Goal: Task Accomplishment & Management: Complete application form

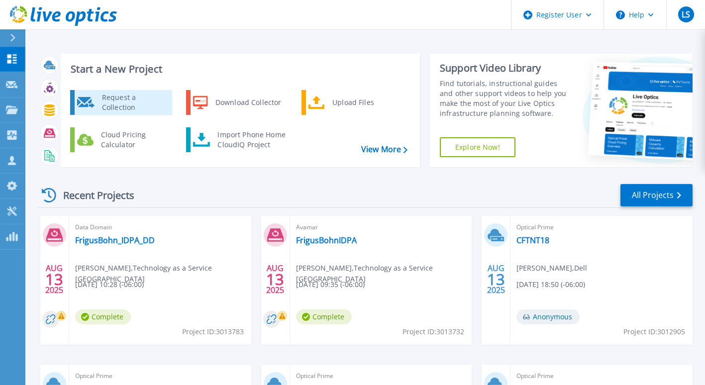
click at [135, 109] on div "Request a Collection" at bounding box center [133, 103] width 73 height 20
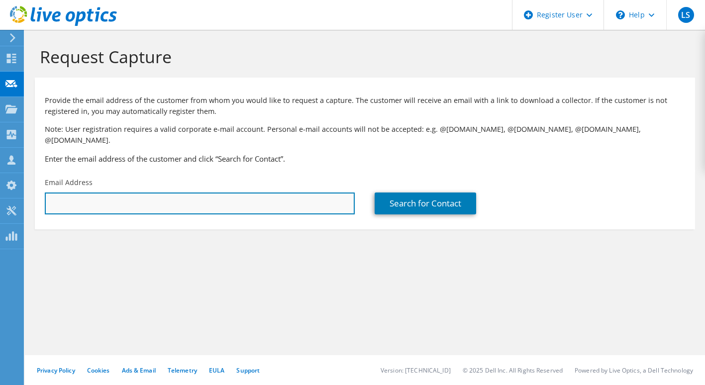
click at [110, 193] on input "text" at bounding box center [200, 204] width 310 height 22
type input "[PERSON_NAME][EMAIL_ADDRESS][PERSON_NAME][DOMAIN_NAME]"
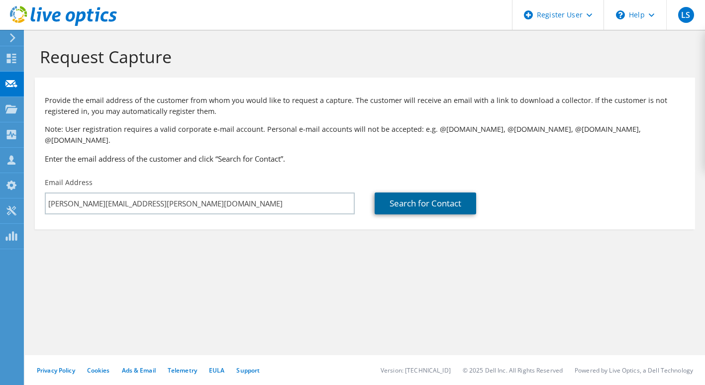
click at [415, 193] on link "Search for Contact" at bounding box center [426, 204] width 102 height 22
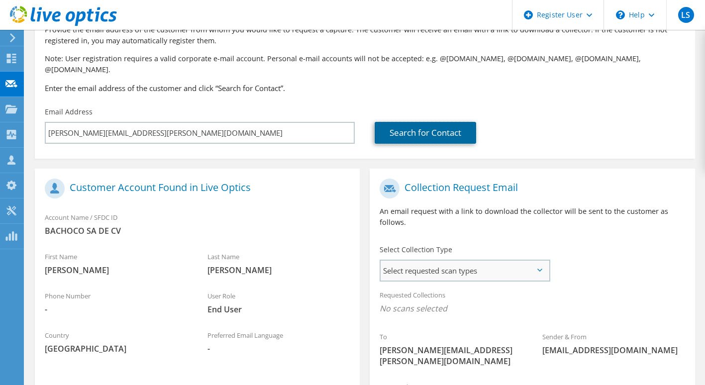
scroll to position [149, 0]
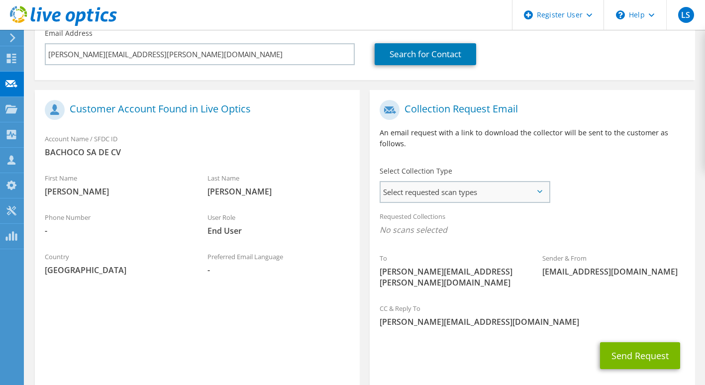
click at [540, 187] on span "Select requested scan types" at bounding box center [465, 192] width 168 height 20
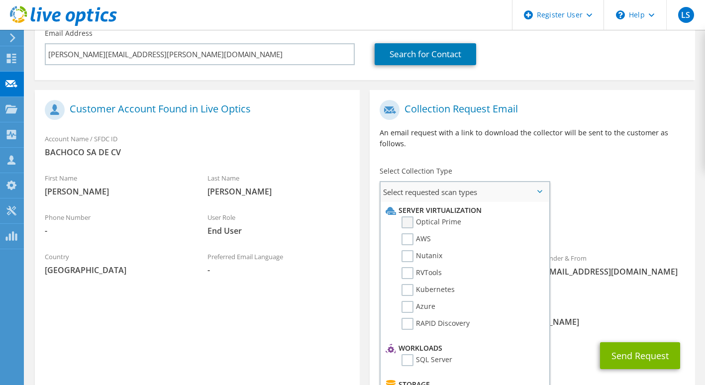
click at [434, 216] on label "Optical Prime" at bounding box center [432, 222] width 60 height 12
click at [0, 0] on input "Optical Prime" at bounding box center [0, 0] width 0 height 0
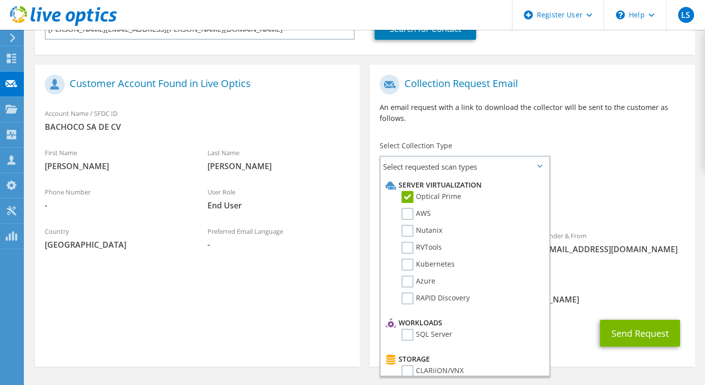
scroll to position [185, 0]
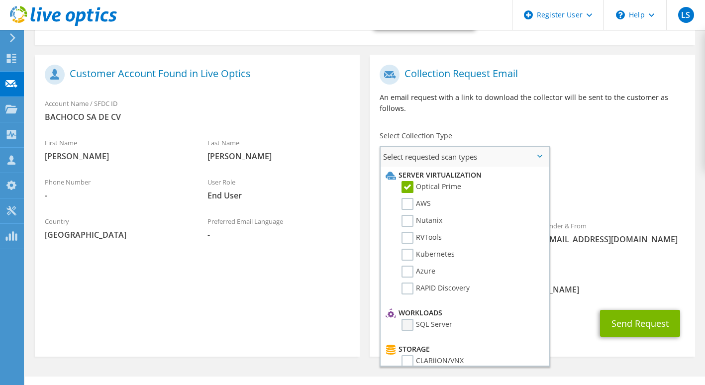
click at [409, 319] on label "SQL Server" at bounding box center [427, 325] width 51 height 12
click at [0, 0] on input "SQL Server" at bounding box center [0, 0] width 0 height 0
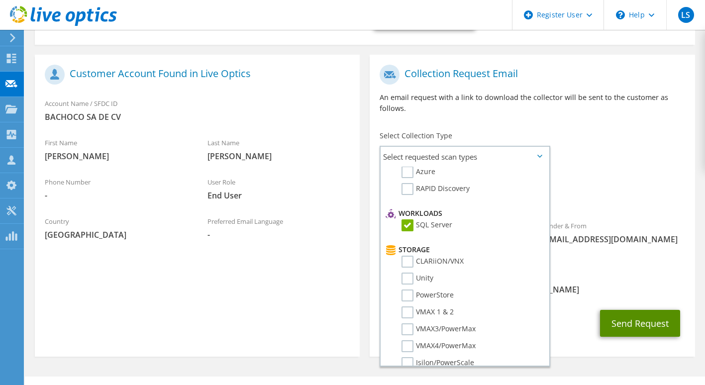
click at [613, 310] on button "Send Request" at bounding box center [640, 323] width 80 height 27
